Goal: Task Accomplishment & Management: Manage account settings

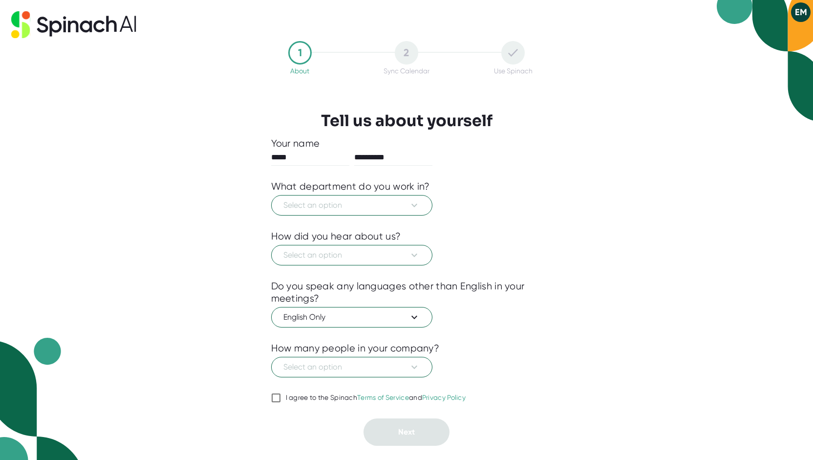
click at [412, 206] on icon at bounding box center [414, 205] width 12 height 12
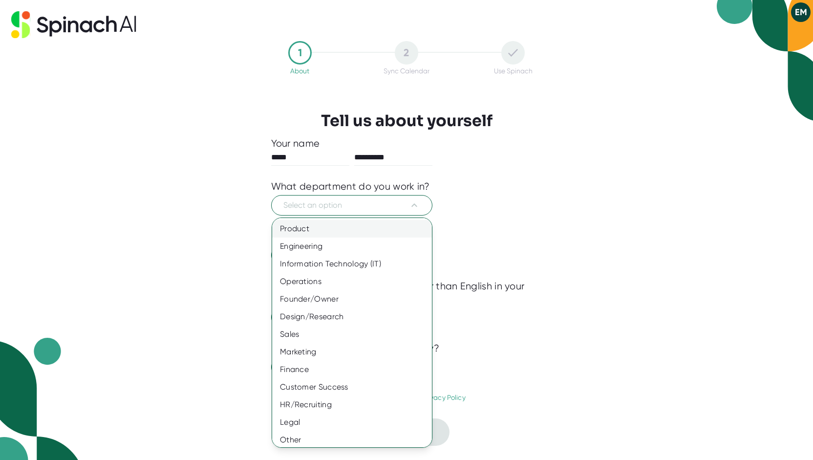
click at [388, 235] on div "Product" at bounding box center [355, 229] width 167 height 18
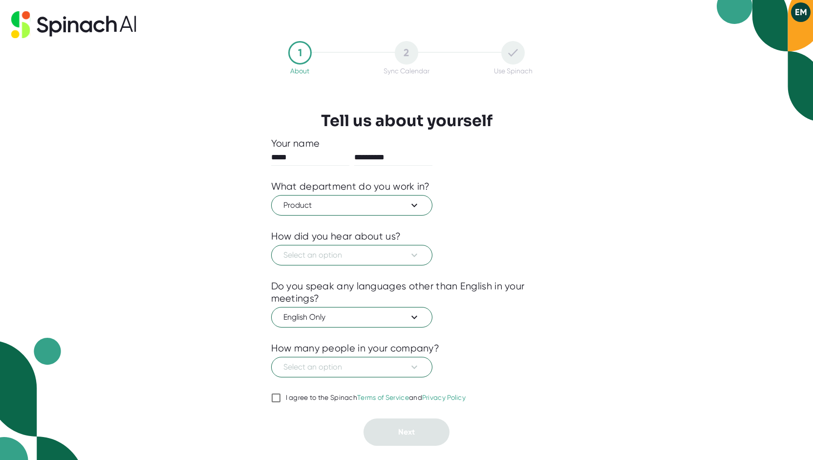
click at [392, 265] on div at bounding box center [406, 272] width 271 height 15
click at [392, 259] on span "Select an option" at bounding box center [351, 255] width 137 height 12
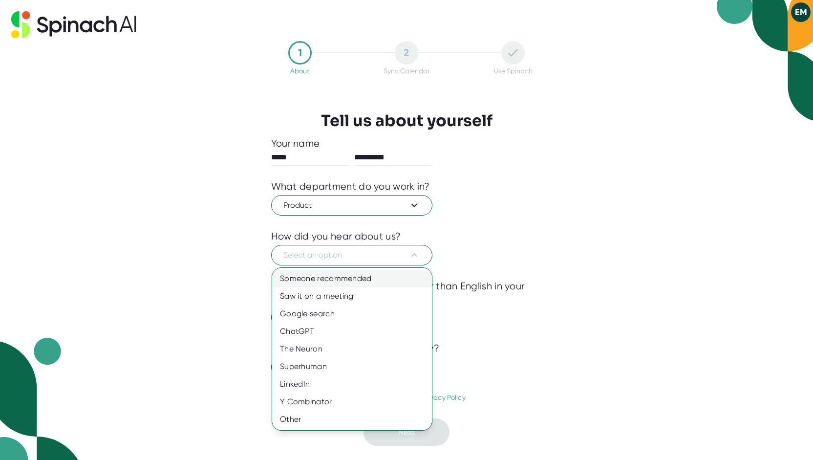
click at [368, 272] on div "Someone recommended" at bounding box center [352, 279] width 160 height 18
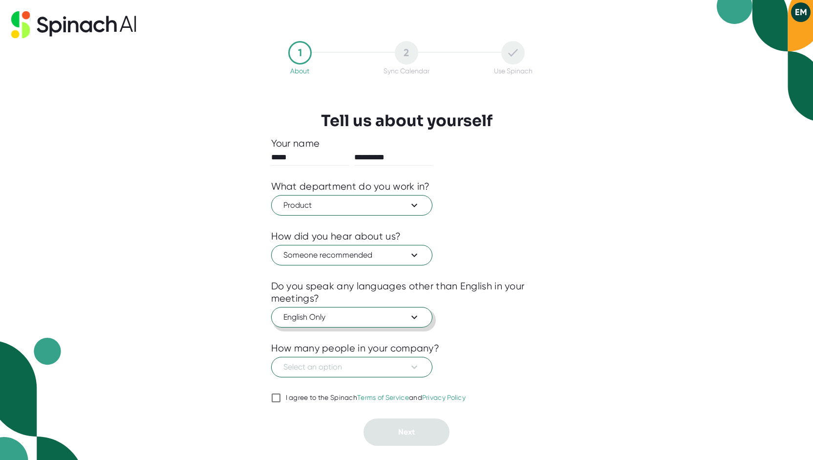
click at [371, 315] on span "English Only" at bounding box center [351, 317] width 137 height 12
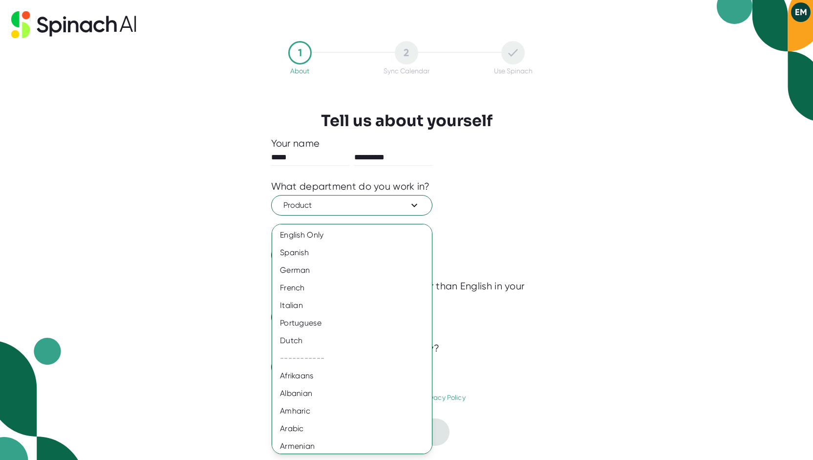
click at [481, 276] on div at bounding box center [406, 230] width 813 height 460
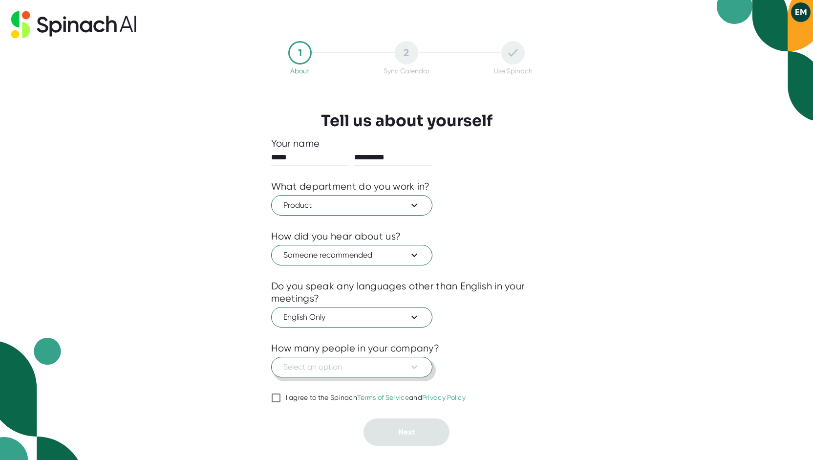
click at [360, 372] on button "Select an option" at bounding box center [351, 367] width 161 height 21
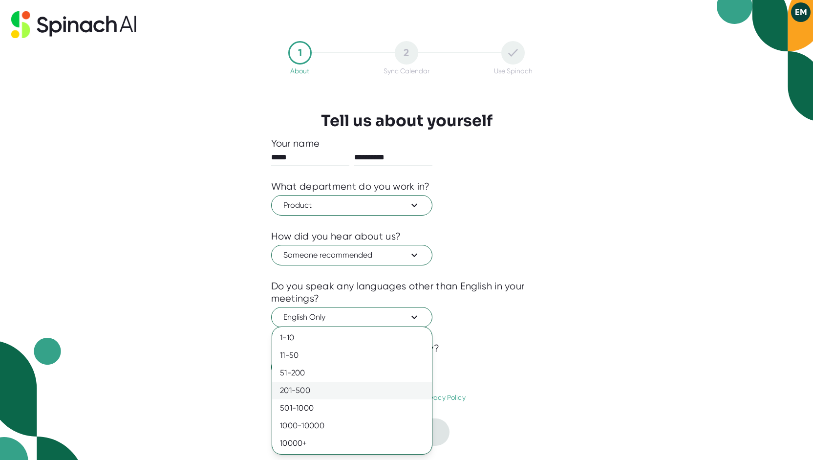
click at [362, 389] on div "201-500" at bounding box center [352, 390] width 160 height 18
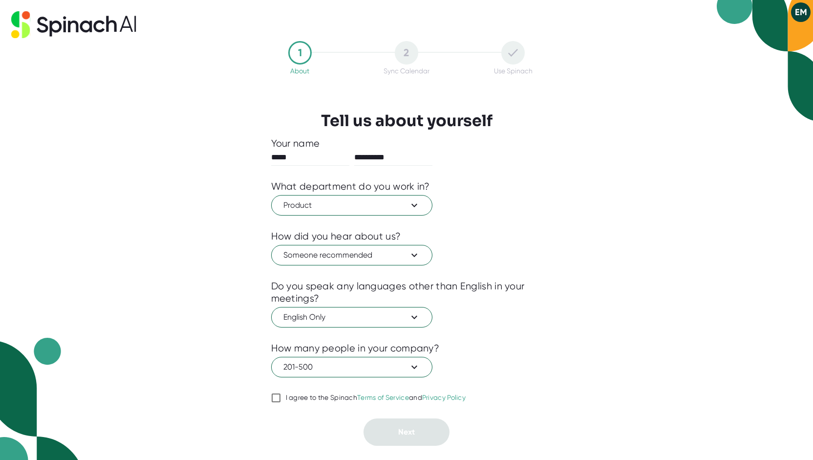
click at [277, 401] on input "I agree to the Spinach Terms of Service and Privacy Policy" at bounding box center [276, 398] width 10 height 12
checkbox input "true"
click at [449, 430] on div "**********" at bounding box center [406, 291] width 271 height 308
click at [427, 424] on button "Next" at bounding box center [406, 431] width 86 height 27
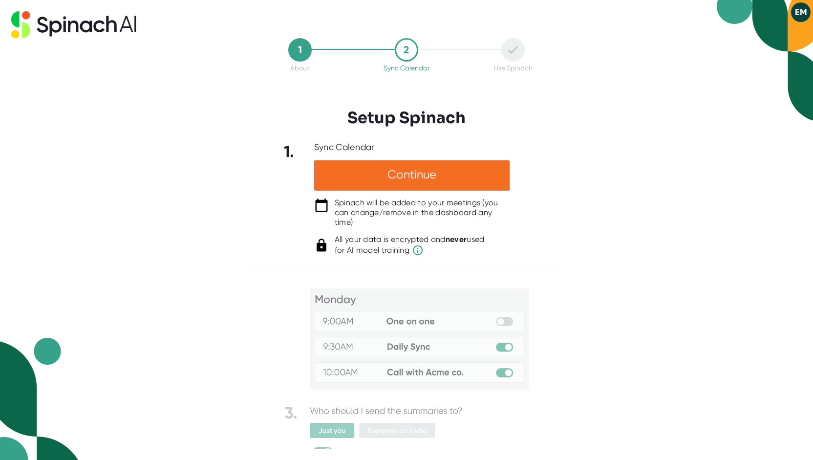
scroll to position [35, 0]
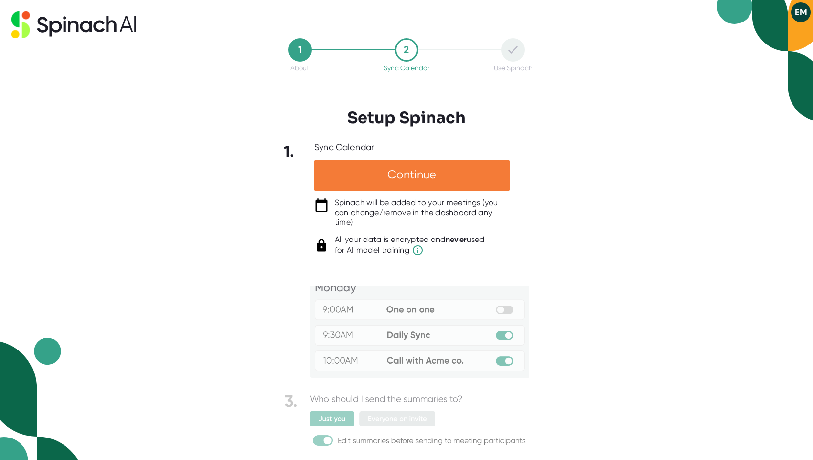
click at [390, 162] on div "Continue" at bounding box center [411, 175] width 195 height 30
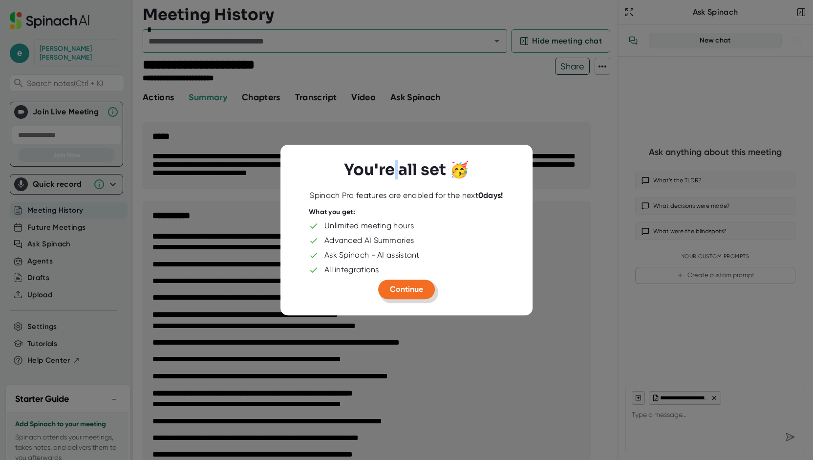
click at [401, 284] on span "Continue" at bounding box center [406, 288] width 33 height 9
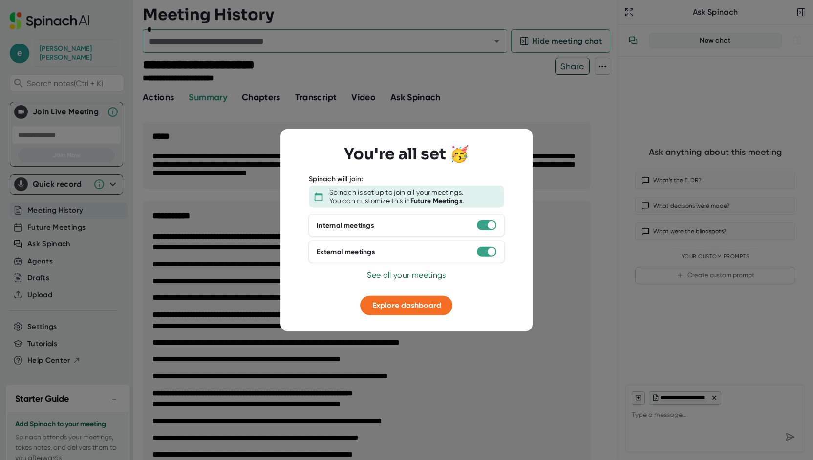
click at [425, 292] on div at bounding box center [407, 288] width 220 height 15
click at [423, 302] on span "Explore dashboard" at bounding box center [406, 304] width 69 height 9
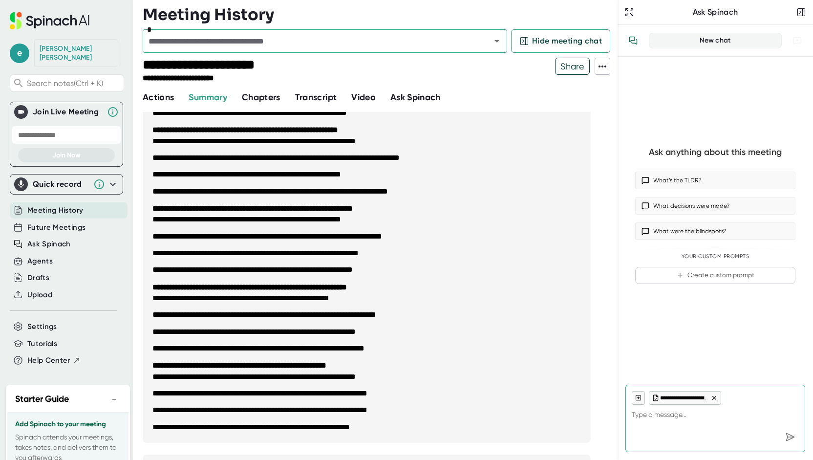
scroll to position [185, 0]
click at [300, 97] on span "Transcript" at bounding box center [316, 97] width 42 height 11
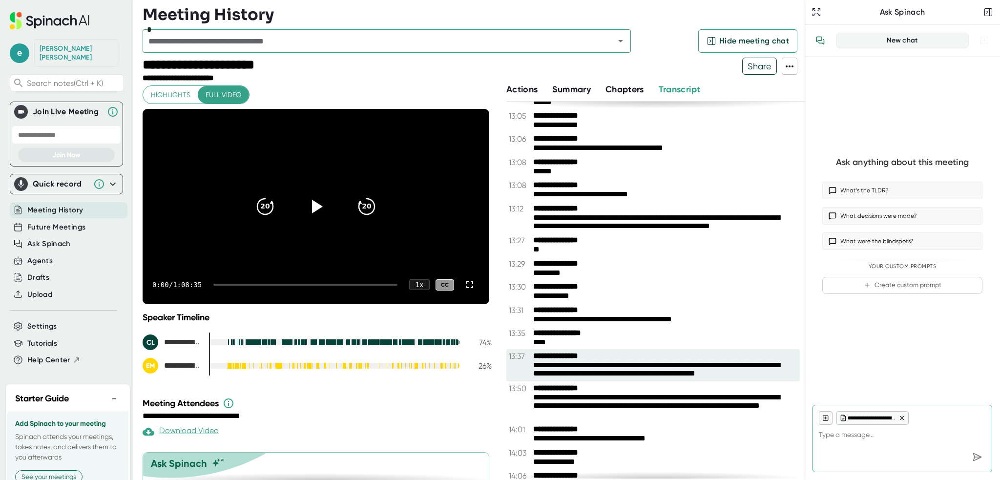
scroll to position [3296, 0]
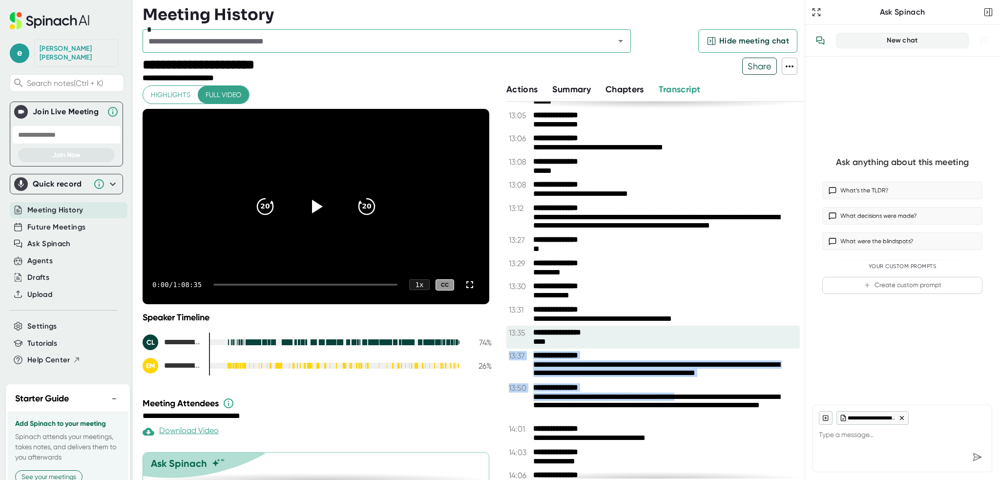
drag, startPoint x: 698, startPoint y: 411, endPoint x: 618, endPoint y: 360, distance: 94.0
click at [618, 360] on div "**********" at bounding box center [656, 290] width 298 height 377
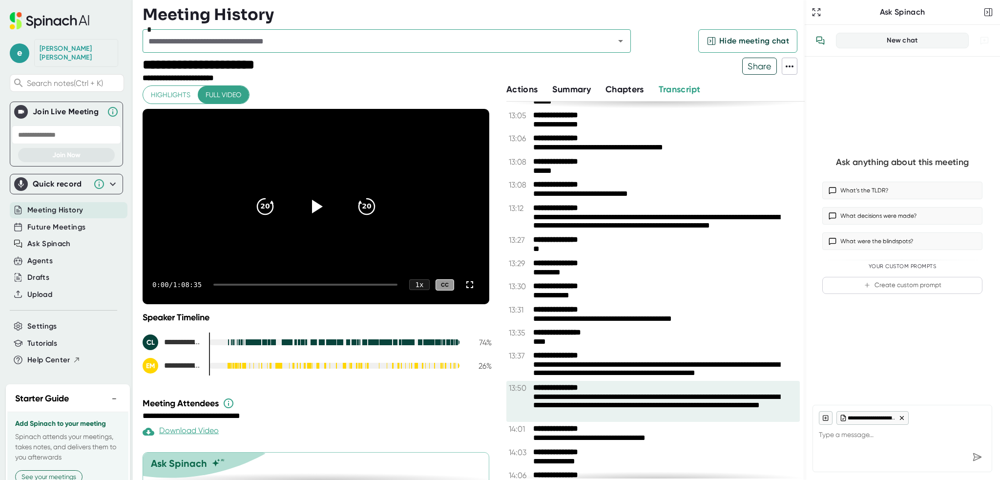
click at [639, 420] on div "**********" at bounding box center [661, 406] width 257 height 27
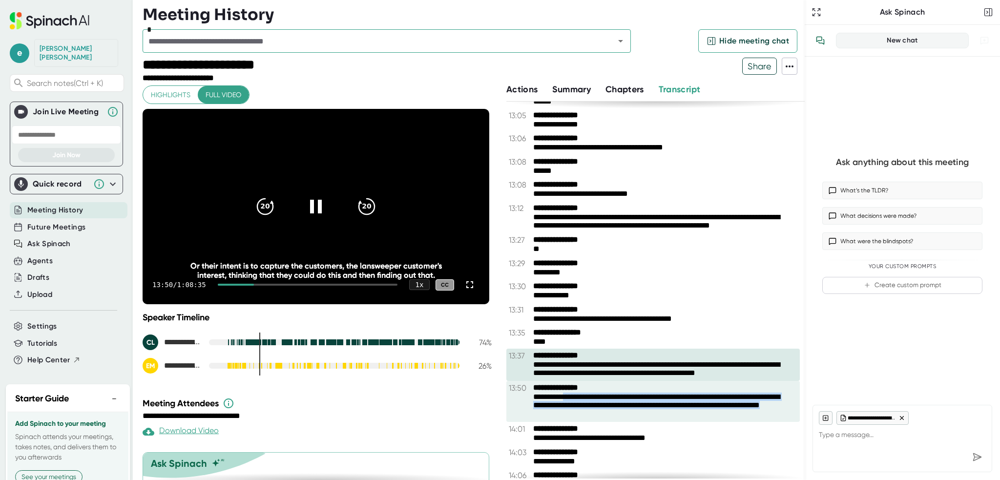
drag, startPoint x: 639, startPoint y: 434, endPoint x: 570, endPoint y: 410, distance: 72.8
click at [570, 410] on div "**********" at bounding box center [661, 406] width 257 height 27
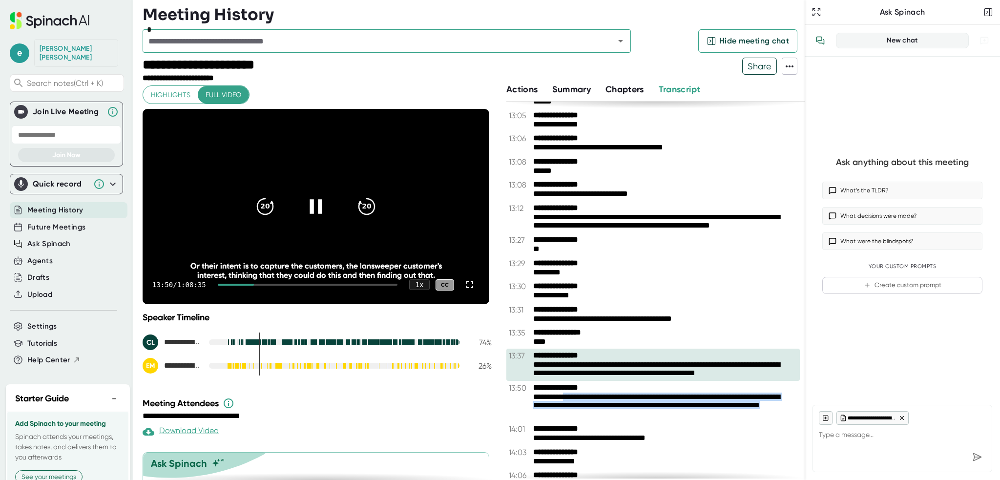
click at [315, 209] on icon at bounding box center [316, 206] width 24 height 24
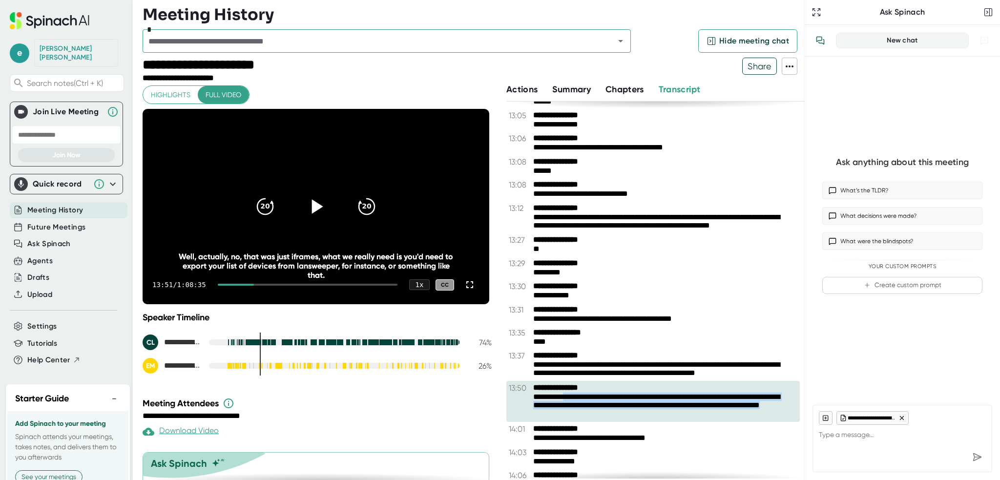
click at [604, 420] on div "**********" at bounding box center [661, 406] width 257 height 27
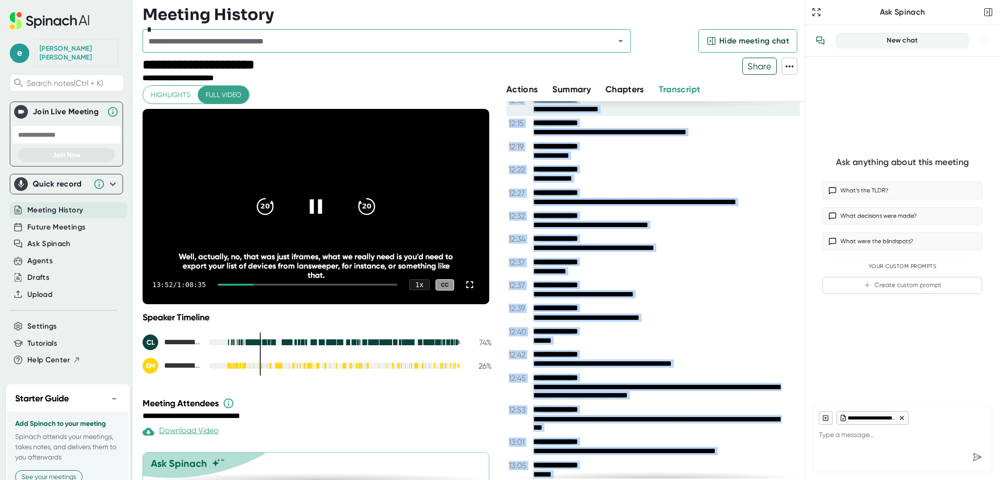
scroll to position [2899, 0]
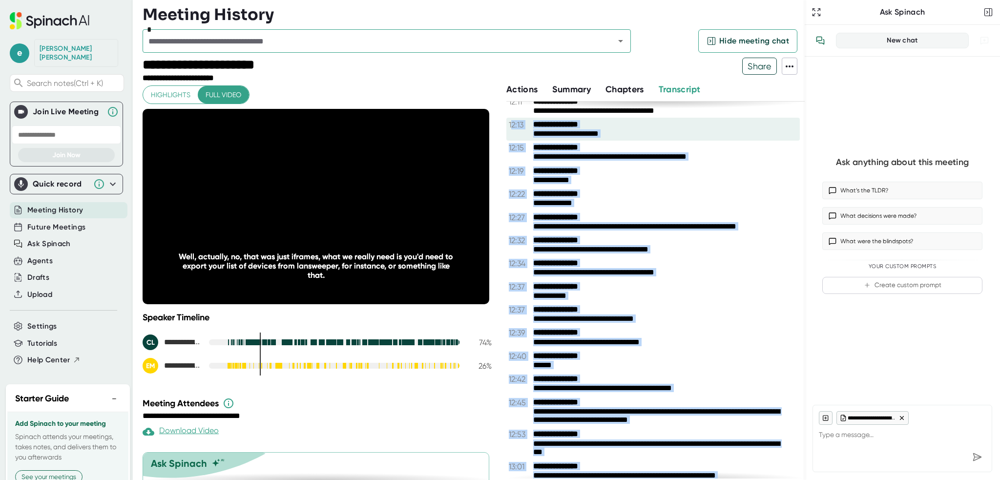
drag, startPoint x: 604, startPoint y: 430, endPoint x: 512, endPoint y: 135, distance: 309.0
click at [512, 135] on div "**********" at bounding box center [656, 290] width 298 height 377
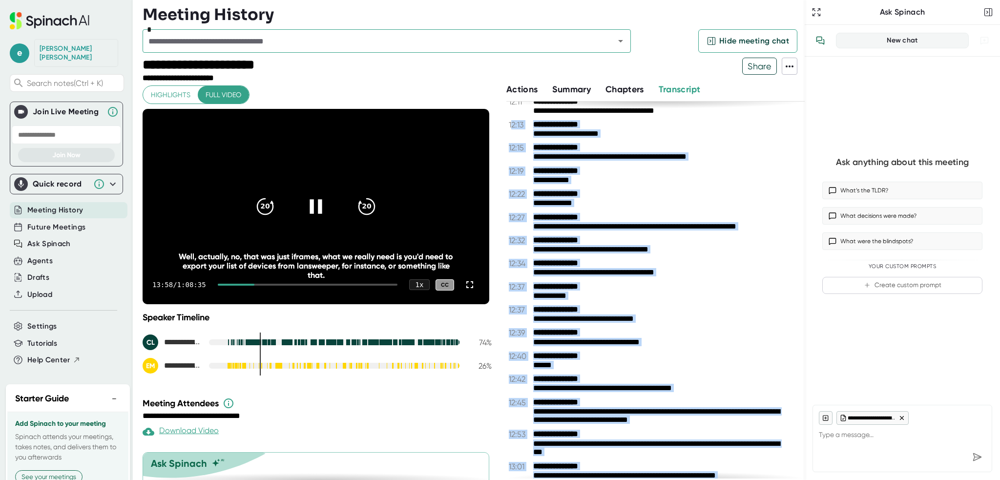
click at [315, 209] on icon at bounding box center [316, 206] width 24 height 24
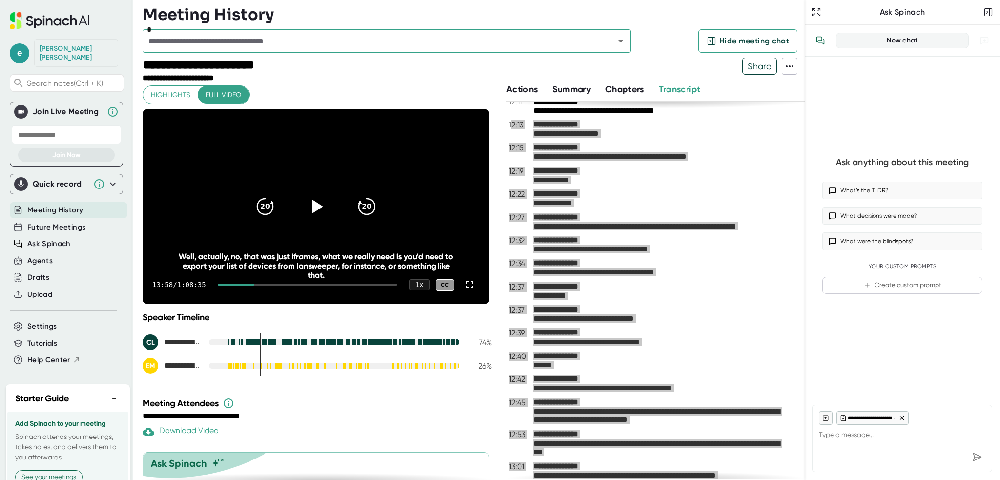
type textarea "x"
